Goal: Task Accomplishment & Management: Use online tool/utility

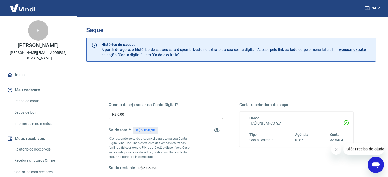
click at [147, 111] on input "R$ 0,00" at bounding box center [166, 114] width 114 height 9
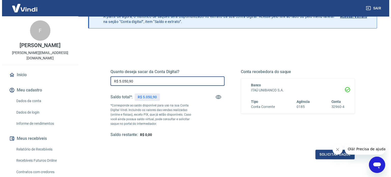
scroll to position [74, 0]
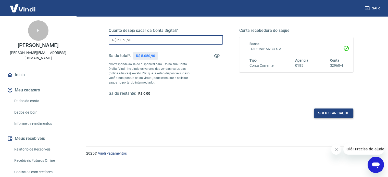
type input "R$ 5.050,90"
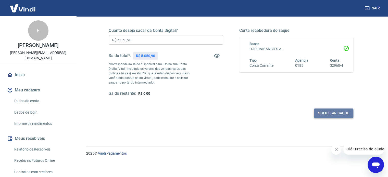
click at [319, 110] on button "Solicitar saque" at bounding box center [333, 113] width 39 height 9
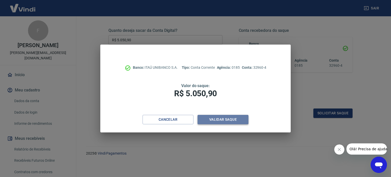
click at [226, 117] on button "Validar saque" at bounding box center [223, 119] width 51 height 9
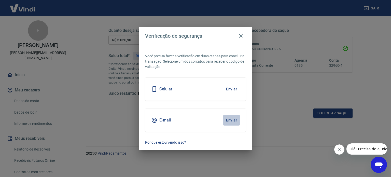
click at [228, 119] on button "Enviar" at bounding box center [231, 120] width 17 height 11
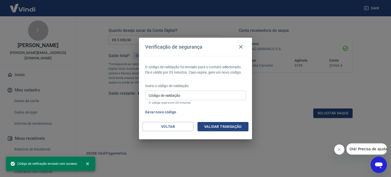
click at [171, 95] on input "Código de validação" at bounding box center [195, 95] width 101 height 9
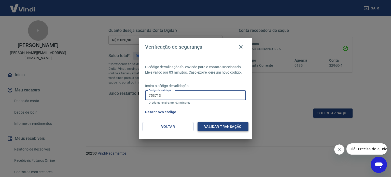
type input "753713"
click at [208, 127] on button "Validar transação" at bounding box center [223, 126] width 51 height 9
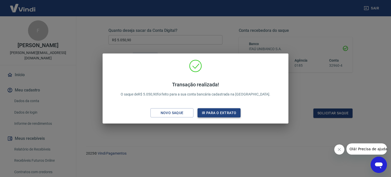
click at [229, 113] on button "Ir para o extrato" at bounding box center [219, 112] width 43 height 9
